Goal: Information Seeking & Learning: Understand process/instructions

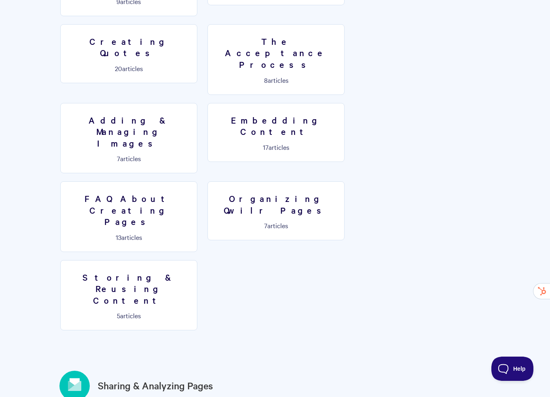
scroll to position [687, 0]
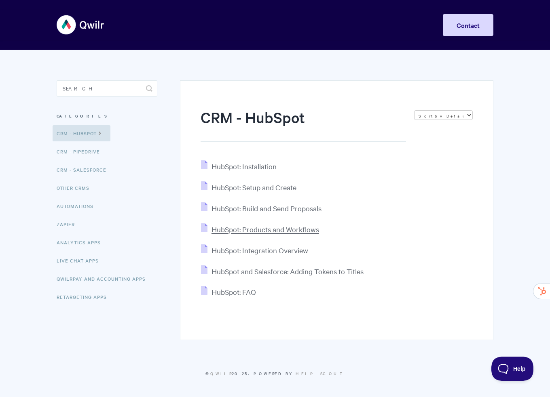
click at [251, 230] on span "HubSpot: Products and Workflows" at bounding box center [264, 229] width 107 height 9
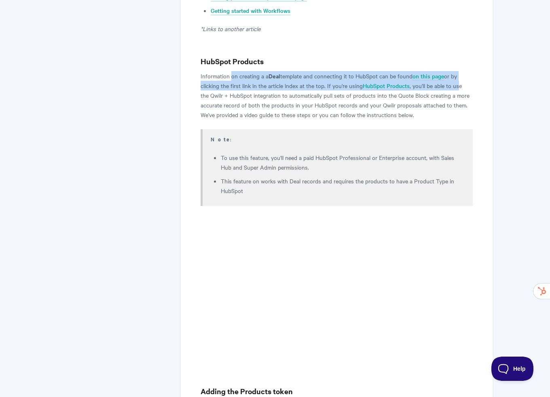
drag, startPoint x: 230, startPoint y: 74, endPoint x: 459, endPoint y: 83, distance: 229.3
click at [459, 83] on p "Information on creating a a Deal template and connecting it to HubSpot can be f…" at bounding box center [336, 95] width 272 height 48
click at [459, 88] on p "Information on creating a a Deal template and connecting it to HubSpot can be f…" at bounding box center [336, 95] width 272 height 48
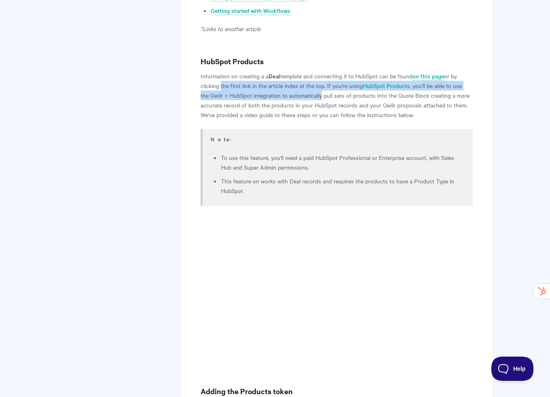
drag, startPoint x: 220, startPoint y: 89, endPoint x: 320, endPoint y: 94, distance: 100.8
click at [320, 94] on p "Information on creating a a Deal template and connecting it to HubSpot can be f…" at bounding box center [336, 95] width 272 height 48
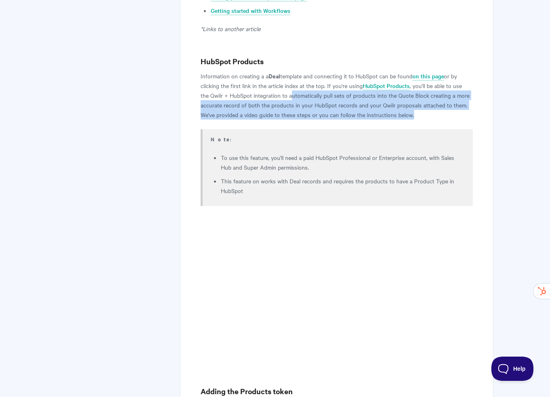
drag, startPoint x: 293, startPoint y: 95, endPoint x: 421, endPoint y: 115, distance: 129.6
click at [421, 115] on p "Information on creating a a Deal template and connecting it to HubSpot can be f…" at bounding box center [336, 95] width 272 height 48
